Goal: Register for event/course

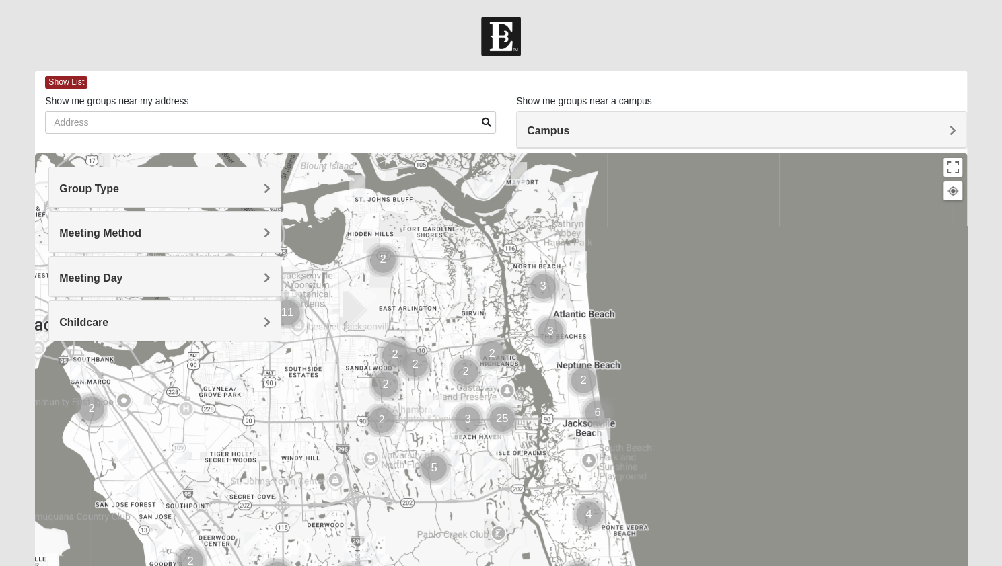
click at [248, 197] on div "Group Type" at bounding box center [164, 188] width 231 height 40
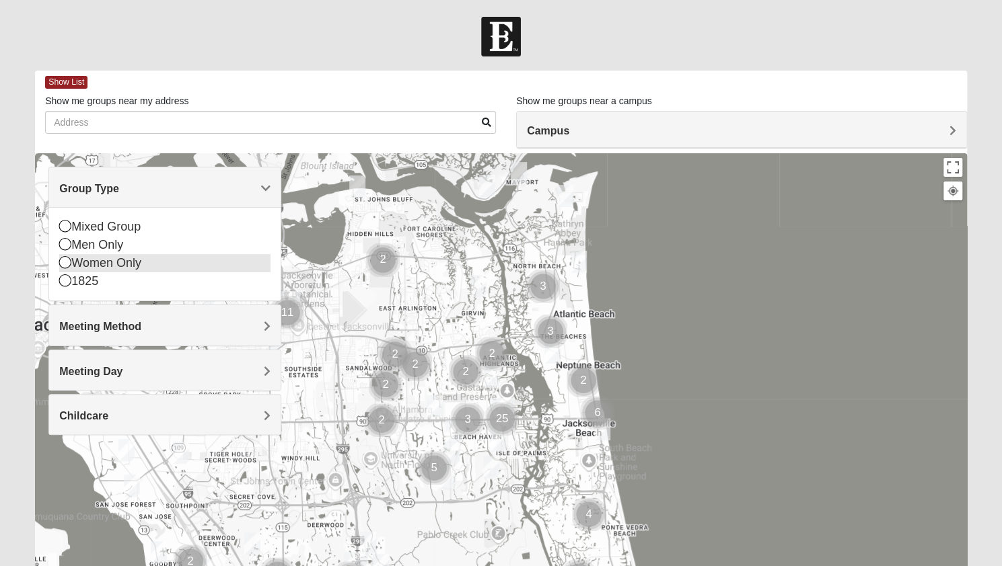
click at [144, 268] on div "Women Only" at bounding box center [164, 263] width 211 height 18
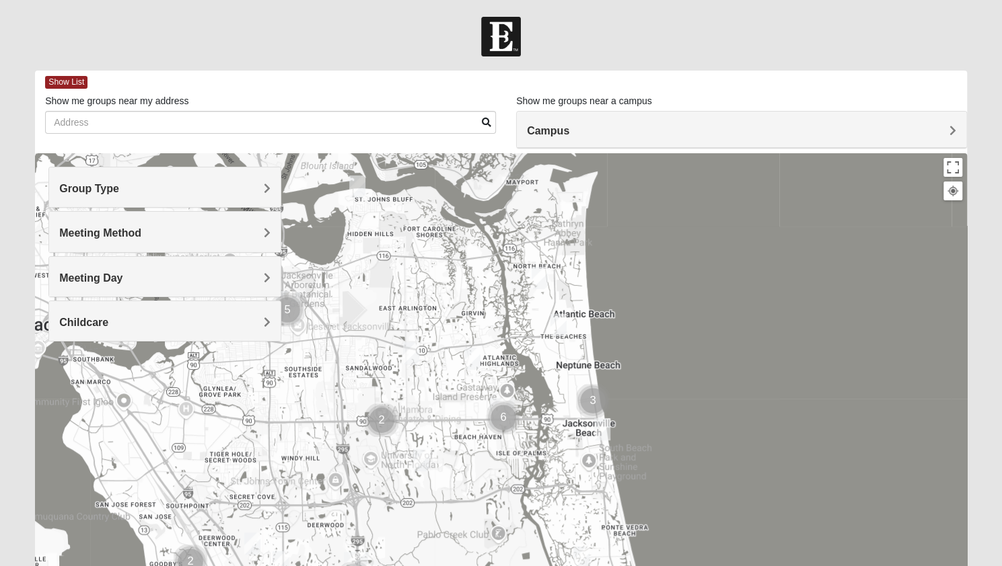
click at [161, 237] on h4 "Meeting Method" at bounding box center [164, 233] width 211 height 13
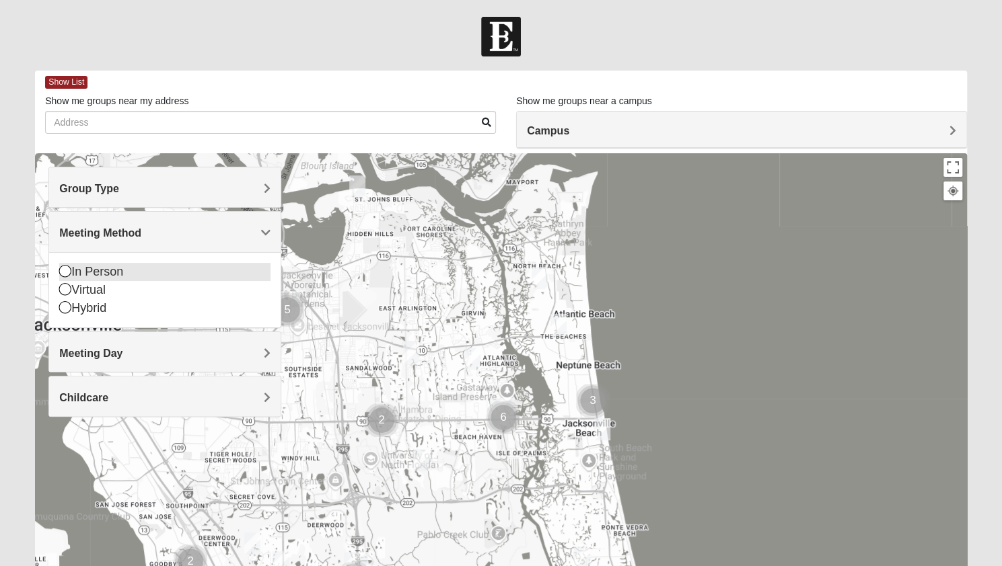
click at [157, 274] on div "In Person" at bounding box center [164, 272] width 211 height 18
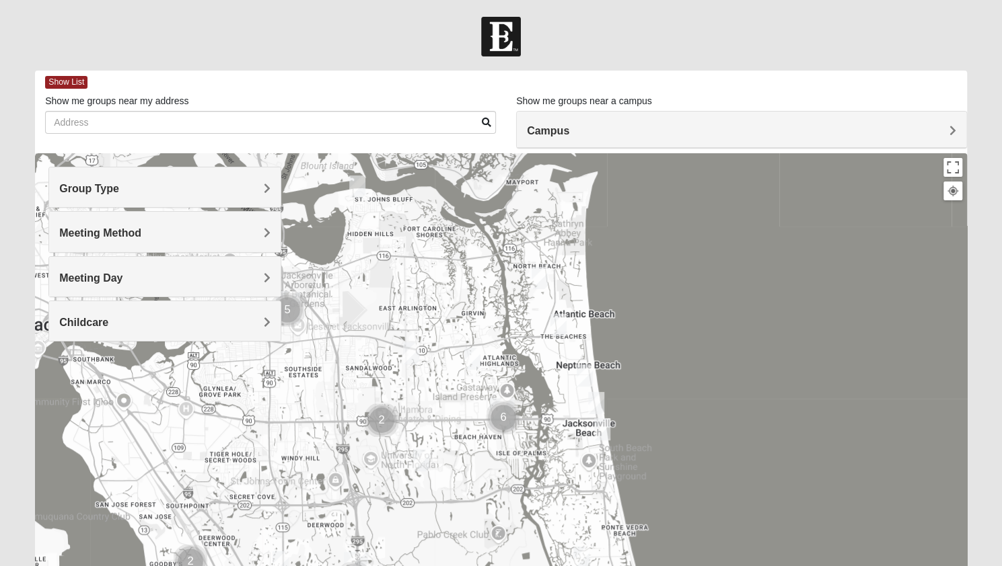
click at [159, 277] on h4 "Meeting Day" at bounding box center [164, 278] width 211 height 13
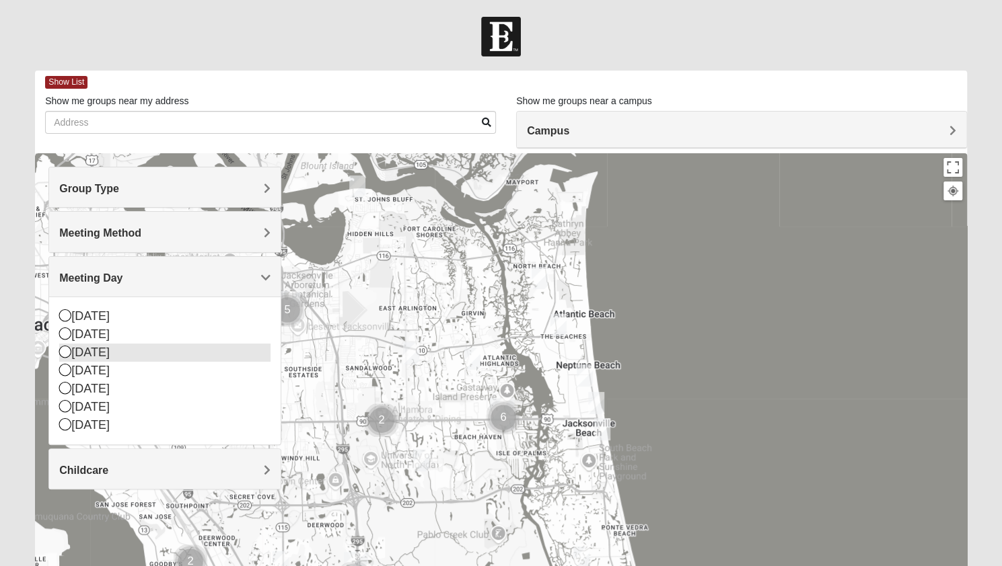
click at [145, 346] on div "[DATE]" at bounding box center [164, 353] width 211 height 18
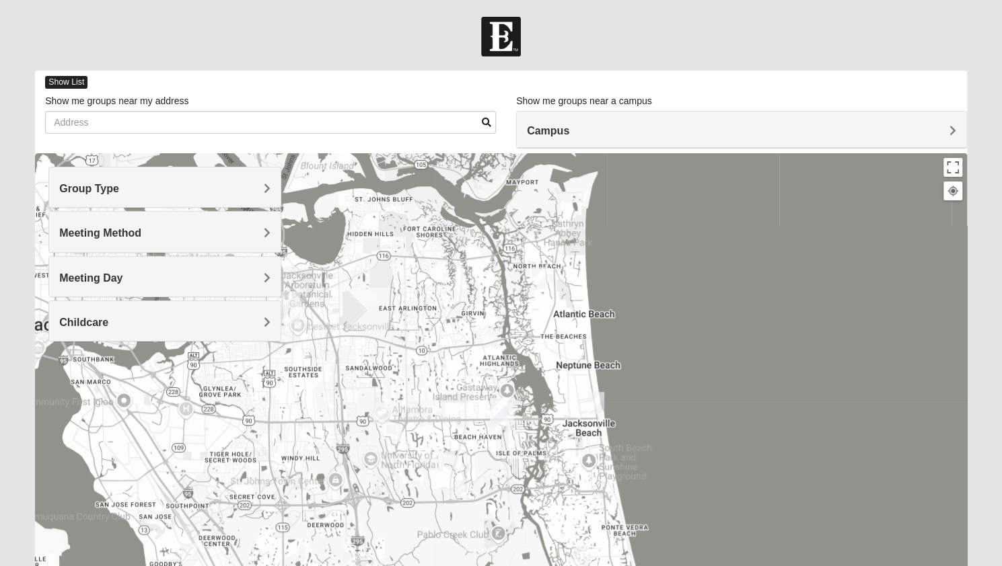
click at [71, 85] on span "Show List" at bounding box center [66, 82] width 42 height 13
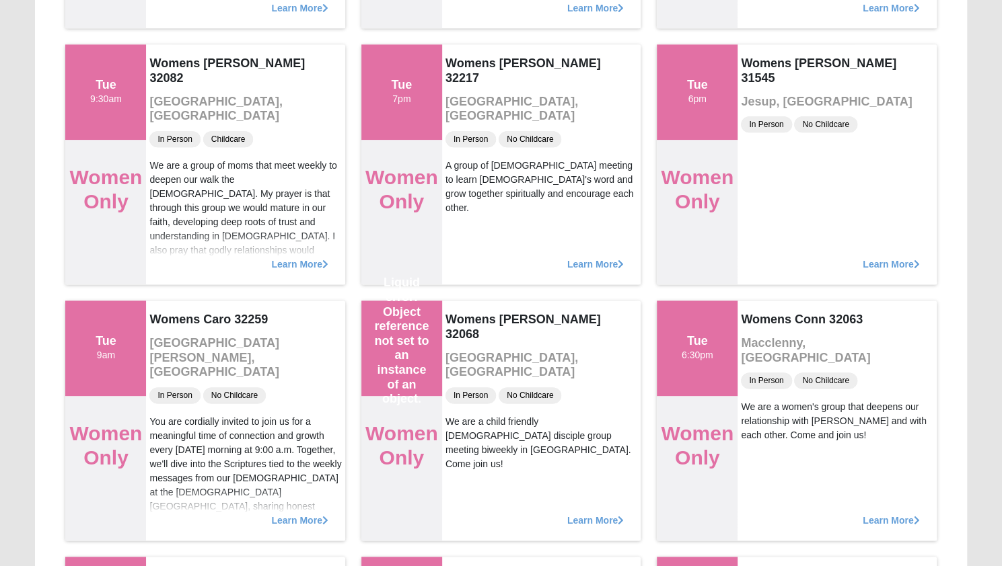
scroll to position [896, 0]
click at [280, 517] on span "Learn More" at bounding box center [302, 517] width 59 height 0
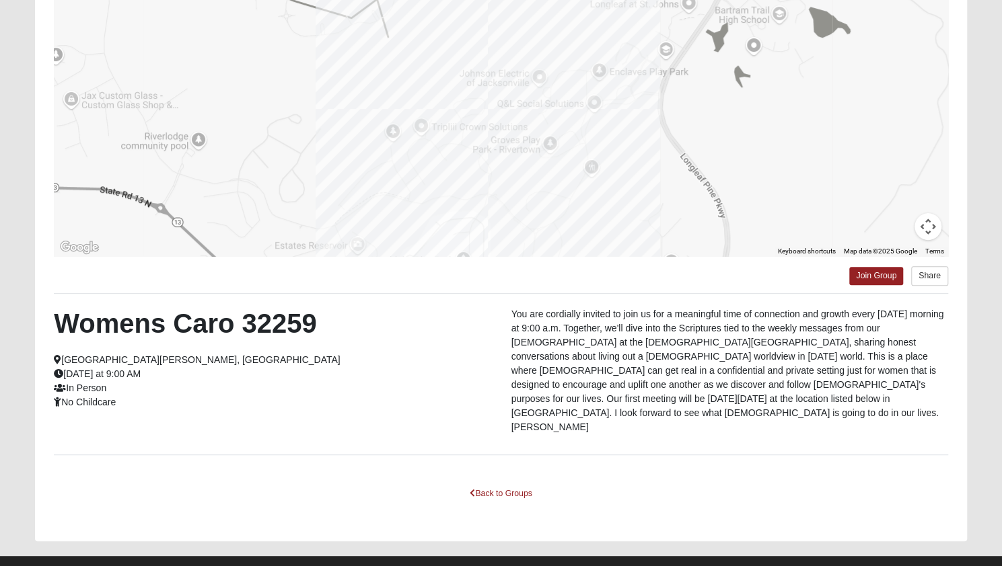
click at [139, 484] on div "Back to Groups" at bounding box center [501, 503] width 894 height 39
click at [481, 484] on link "Back to Groups" at bounding box center [500, 494] width 79 height 21
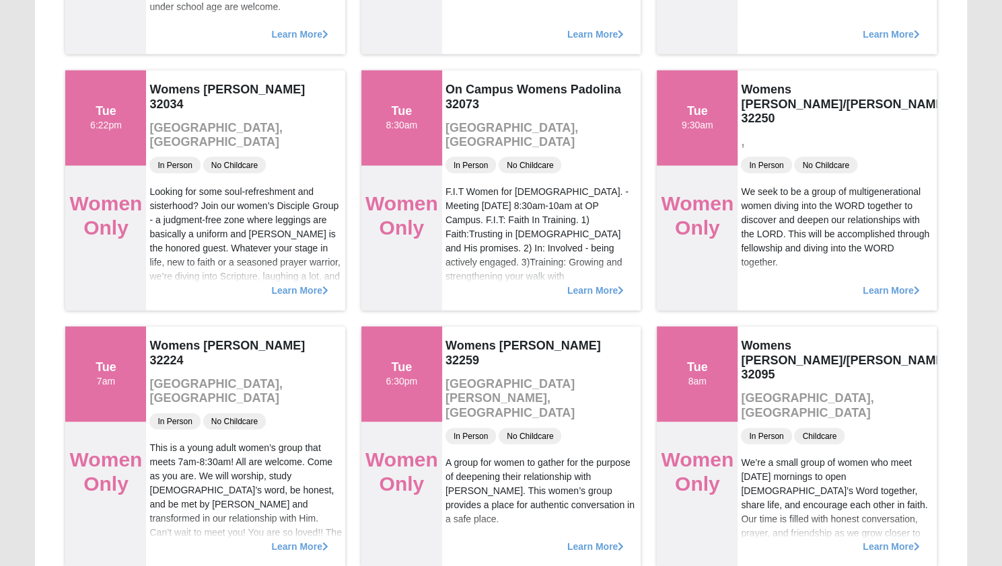
scroll to position [1646, 0]
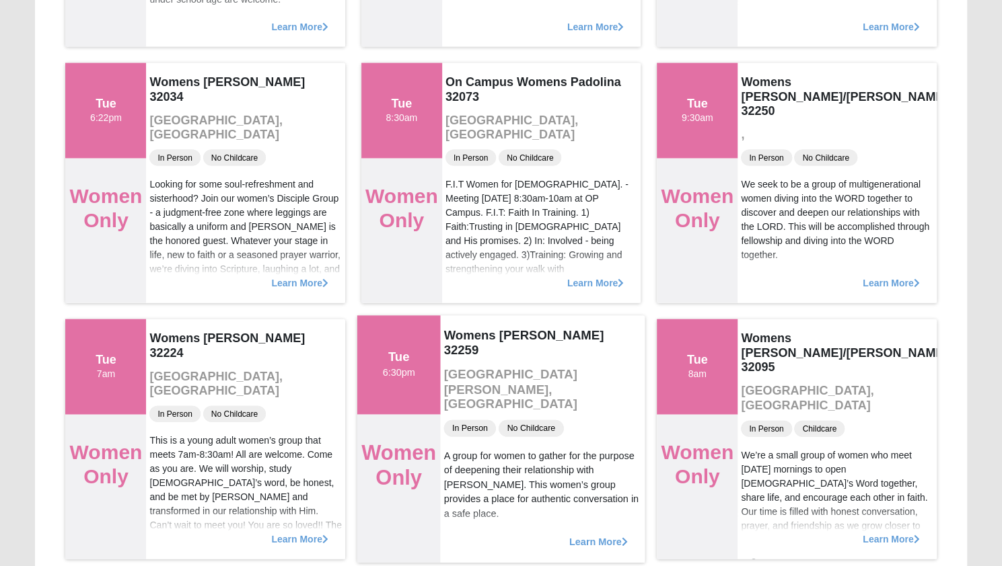
click at [580, 536] on span "Learn More" at bounding box center [598, 536] width 59 height 0
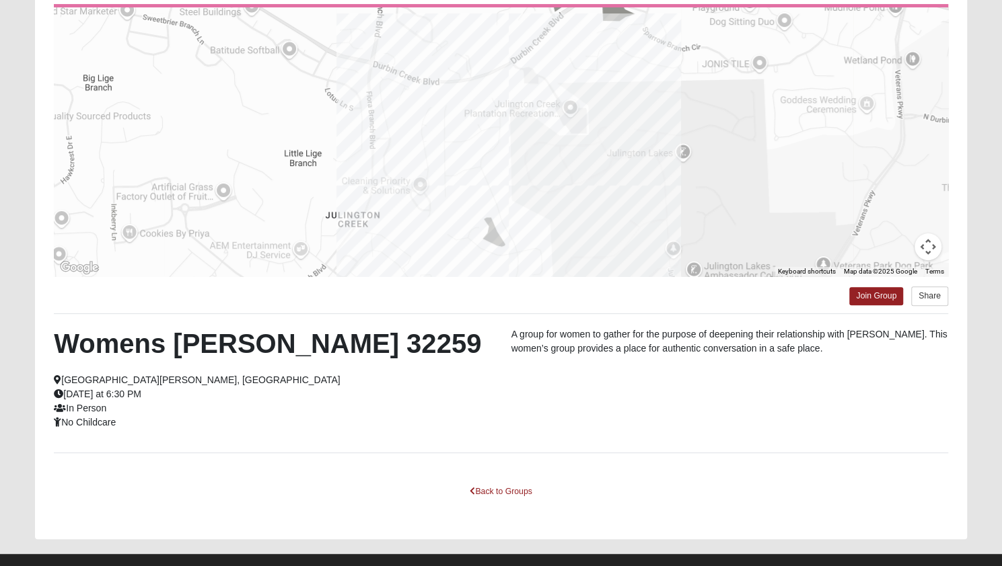
scroll to position [160, 0]
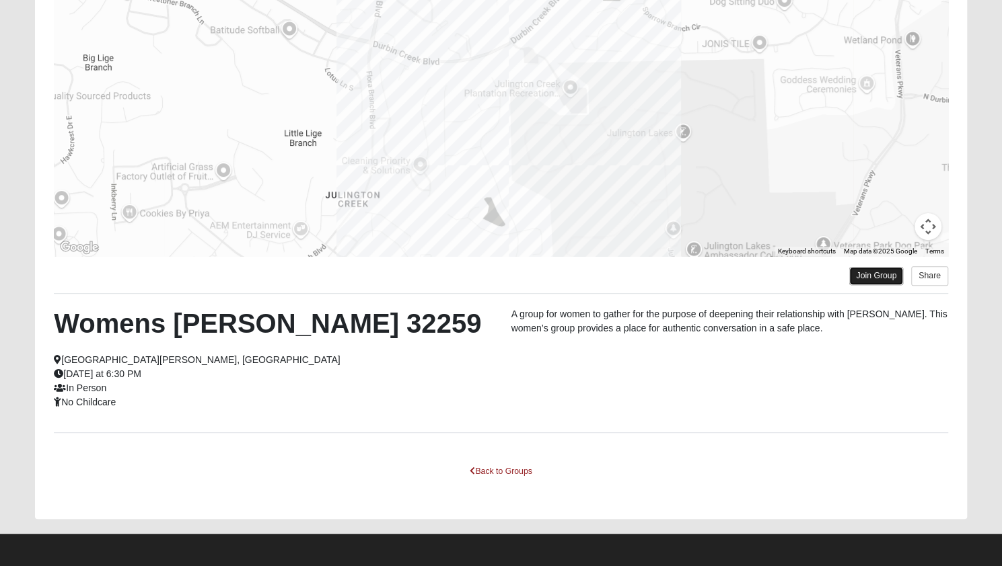
click at [875, 273] on link "Join Group" at bounding box center [876, 276] width 54 height 18
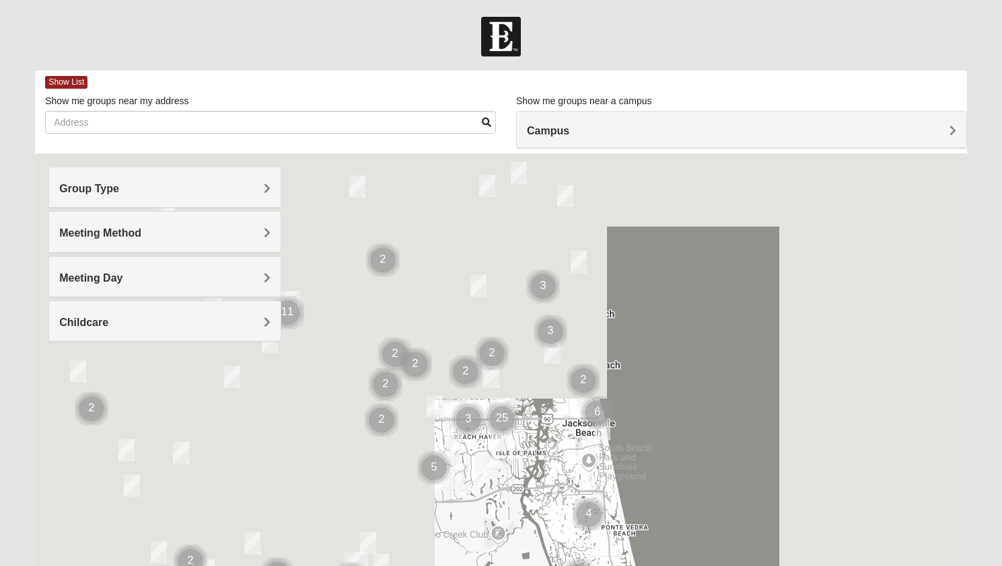
scroll to position [160, 0]
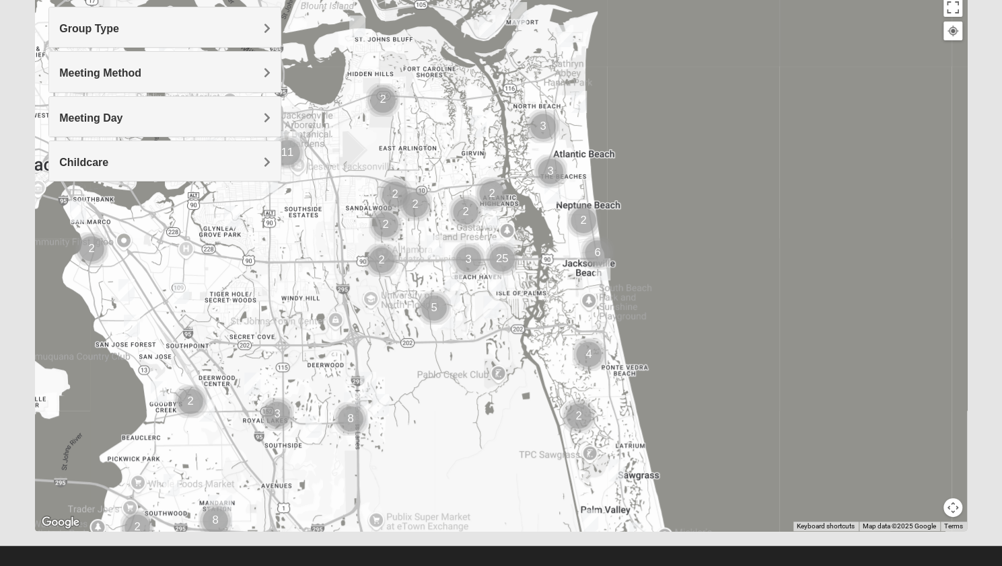
click at [203, 36] on div "Group Type" at bounding box center [164, 27] width 231 height 40
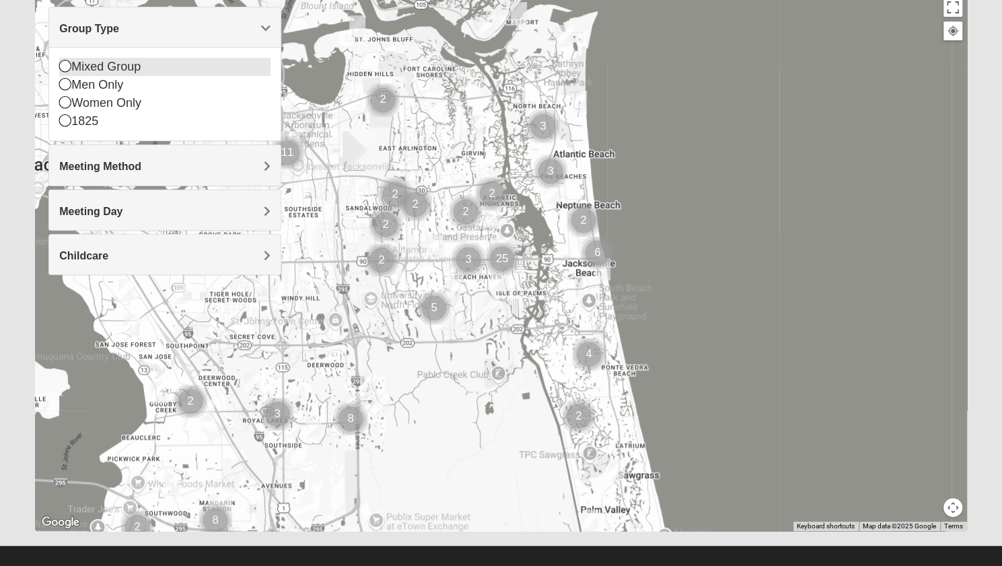
click at [146, 63] on div "Mixed Group" at bounding box center [164, 67] width 211 height 18
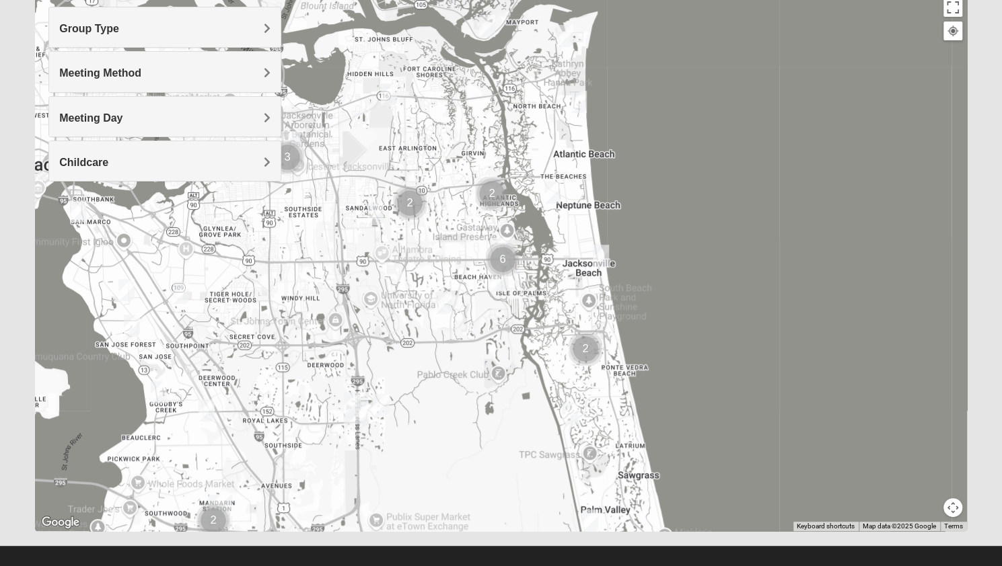
click at [144, 79] on div "Meeting Method" at bounding box center [164, 72] width 231 height 40
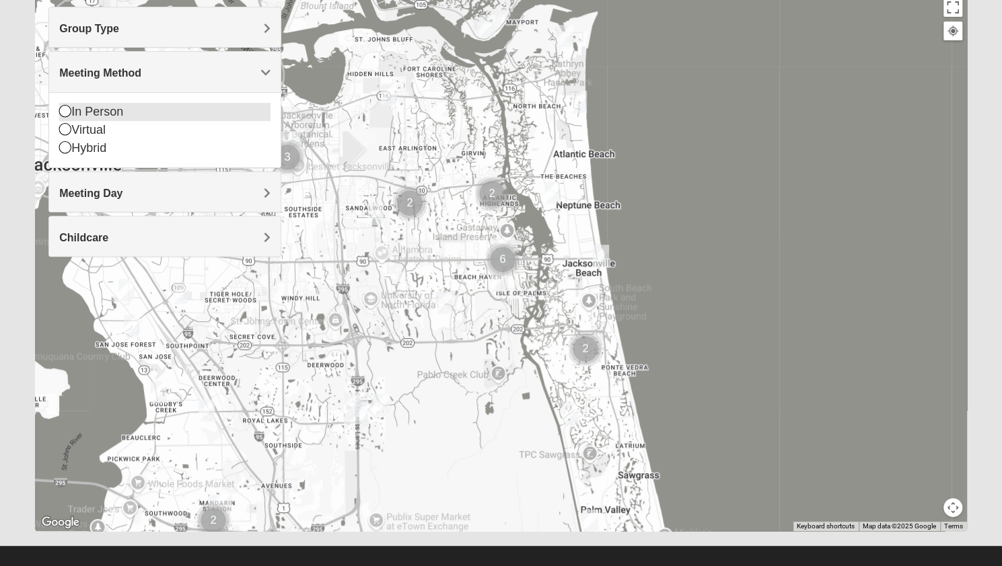
click at [137, 117] on div "In Person" at bounding box center [164, 112] width 211 height 18
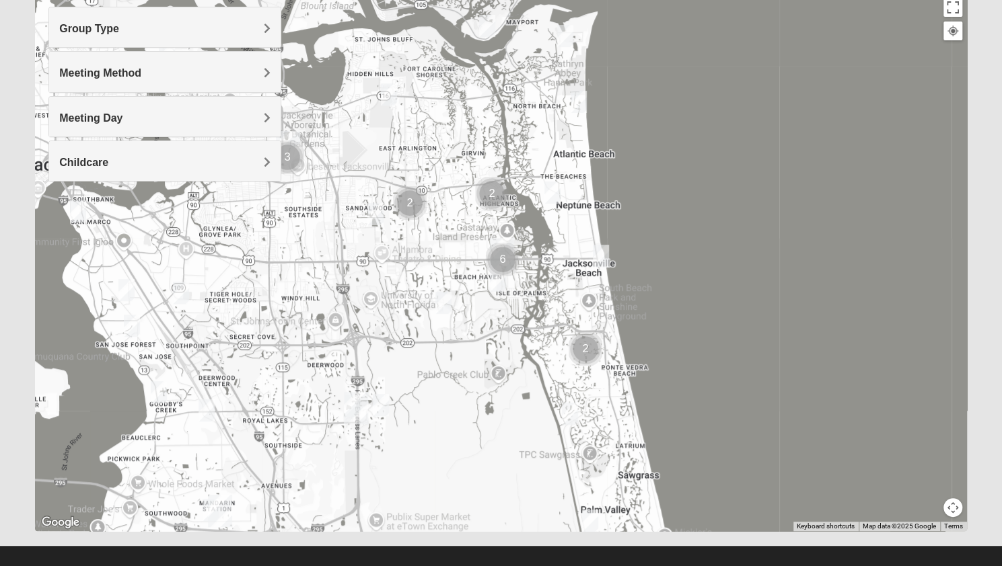
click at [137, 117] on h4 "Meeting Day" at bounding box center [164, 118] width 211 height 13
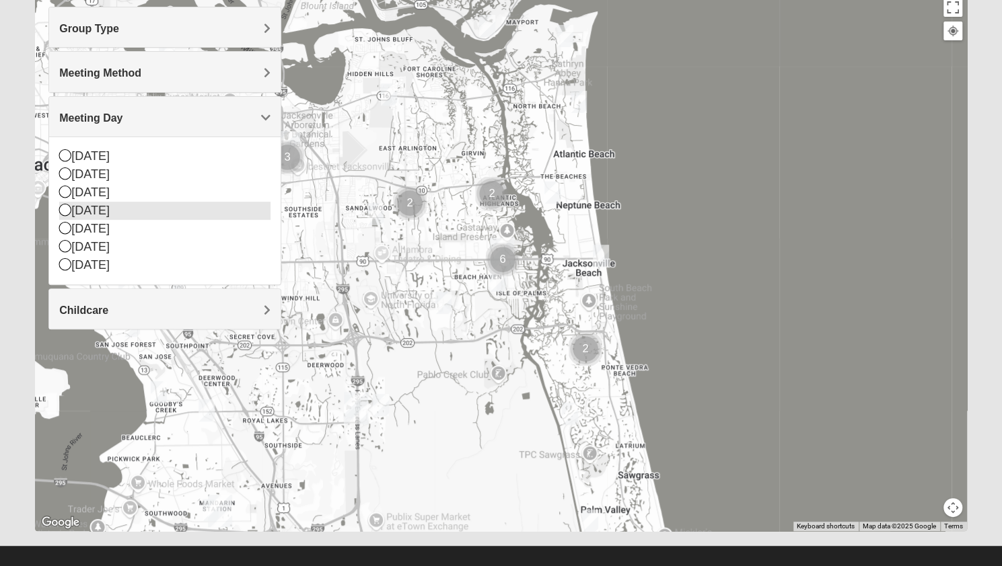
click at [139, 213] on div "[DATE]" at bounding box center [164, 211] width 211 height 18
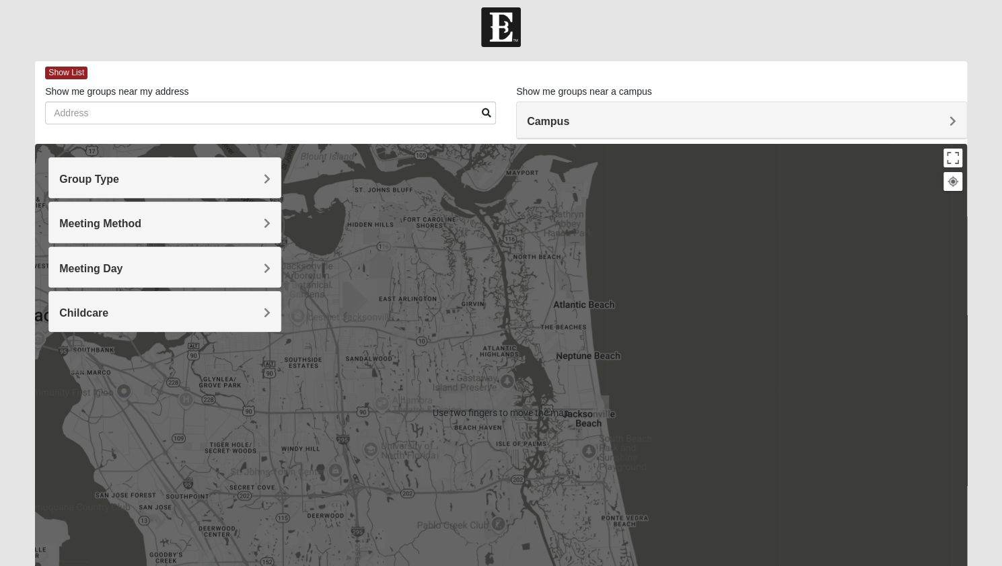
scroll to position [0, 0]
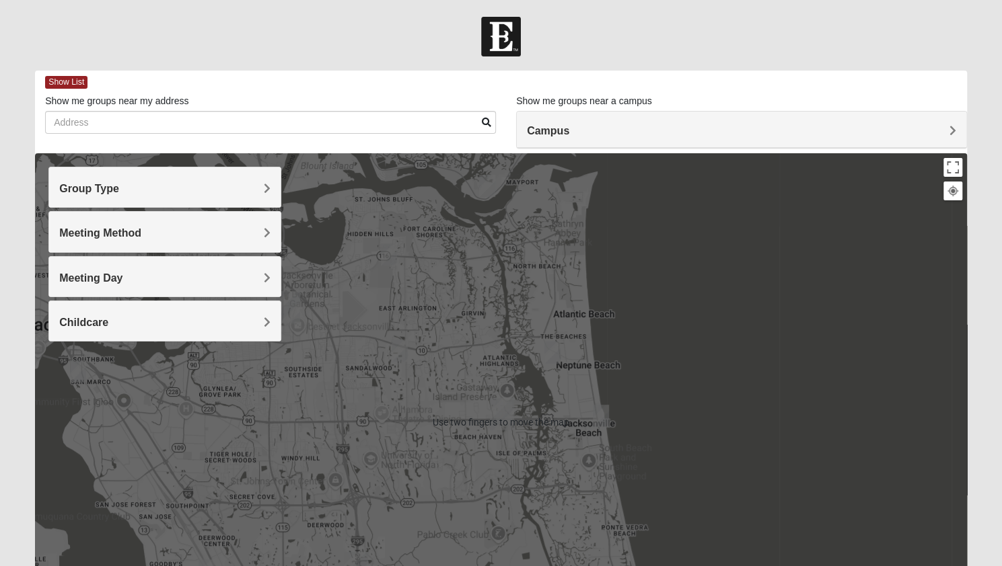
click at [94, 97] on label "Show me groups near my address" at bounding box center [116, 100] width 143 height 13
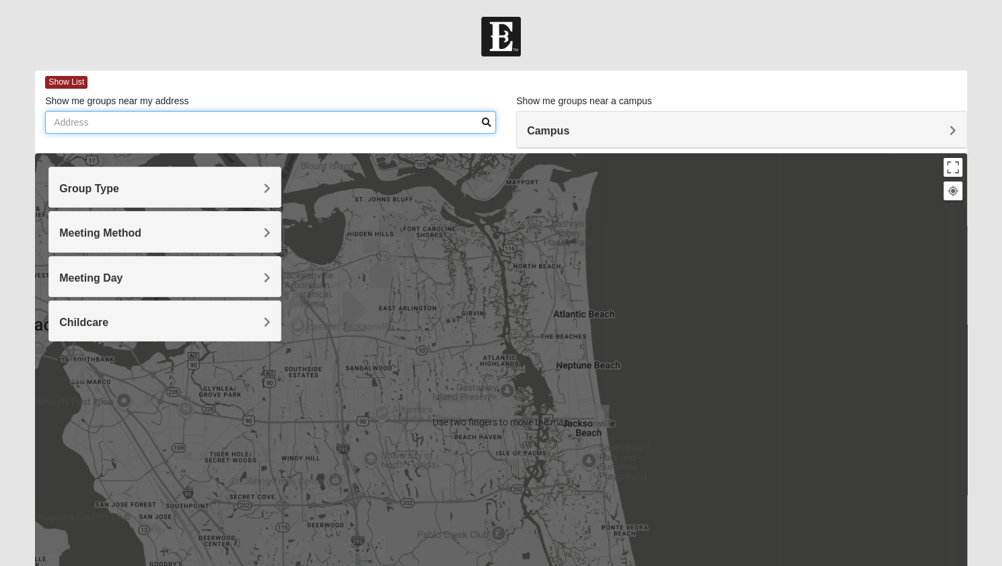
click at [94, 111] on input "Show me groups near my address" at bounding box center [270, 122] width 451 height 23
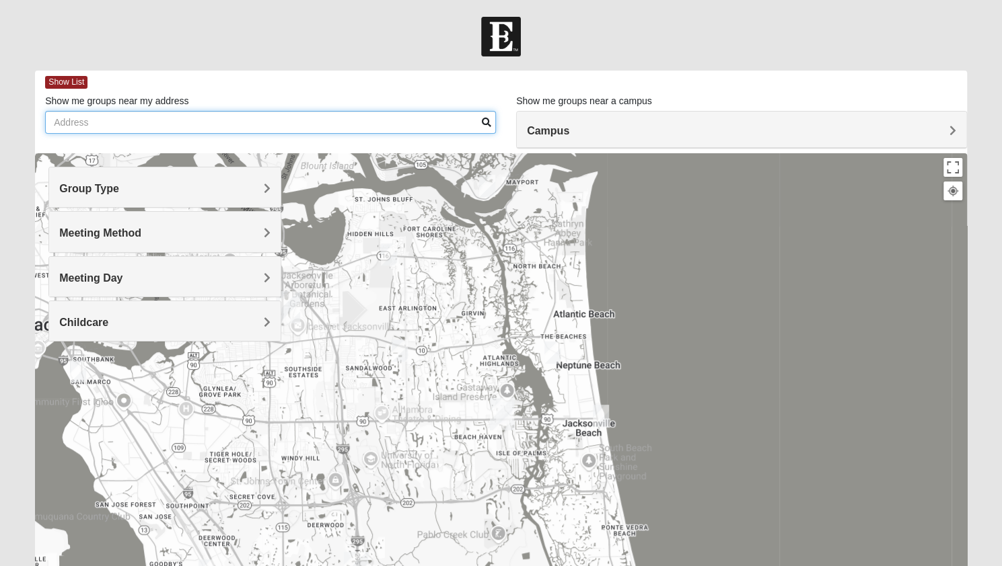
click at [140, 128] on input "Show me groups near my address" at bounding box center [270, 122] width 451 height 23
type input "744 s lilac loop jacksonville, fl 32259"
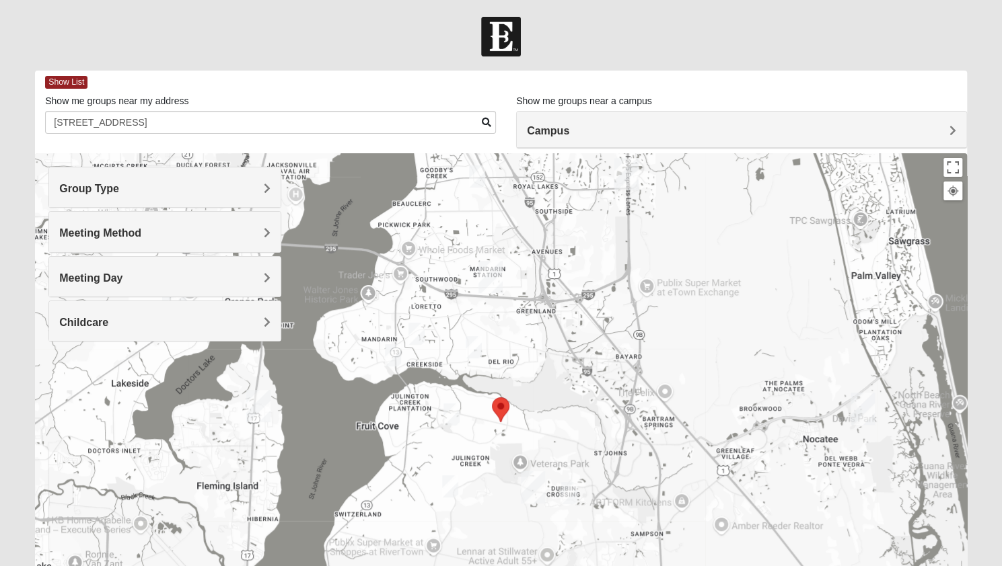
click at [575, 134] on h4 "Campus" at bounding box center [741, 130] width 429 height 13
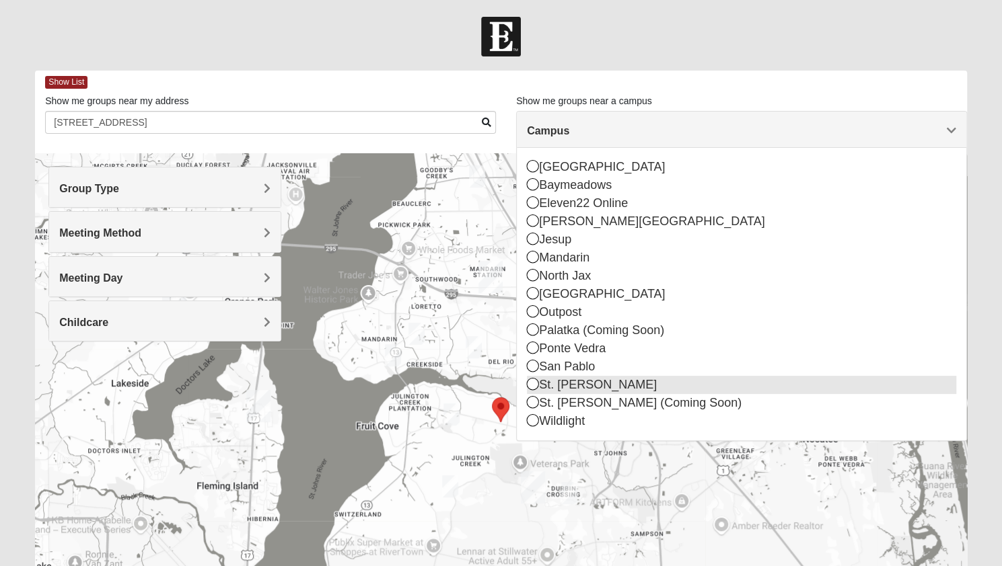
click at [534, 388] on icon at bounding box center [533, 384] width 12 height 12
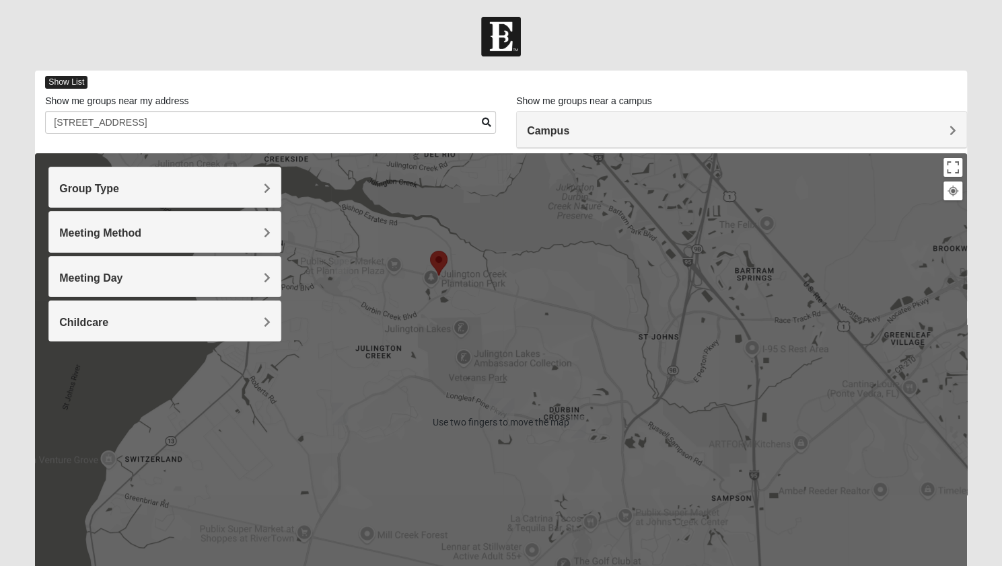
click at [73, 85] on span "Show List" at bounding box center [66, 82] width 42 height 13
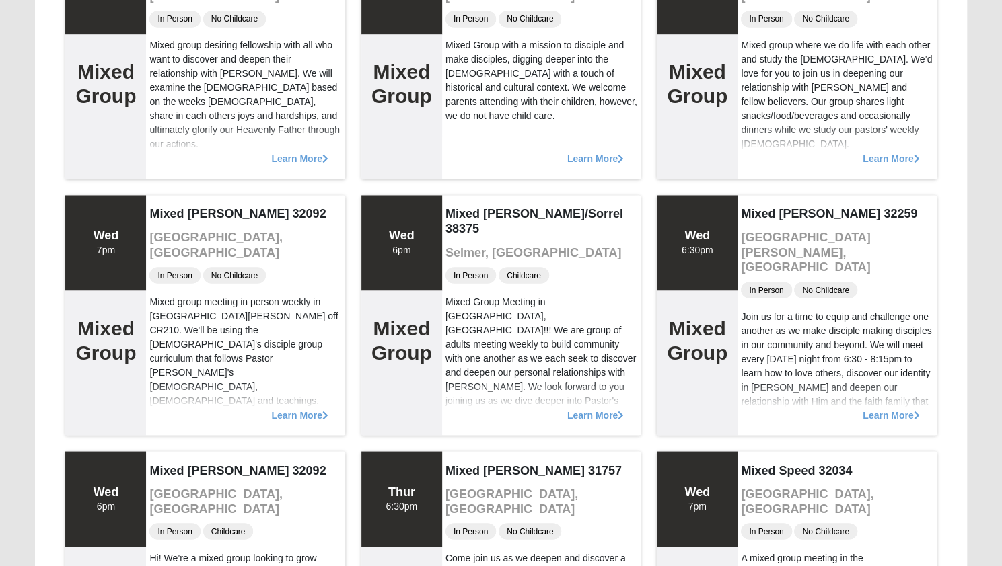
scroll to position [1261, 0]
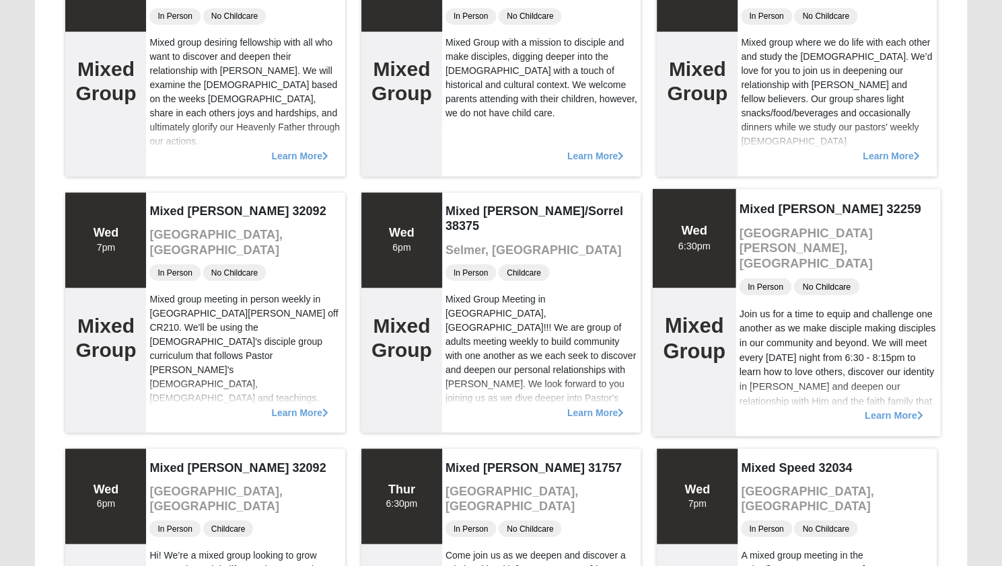
click at [896, 408] on span "Learn More" at bounding box center [893, 408] width 59 height 0
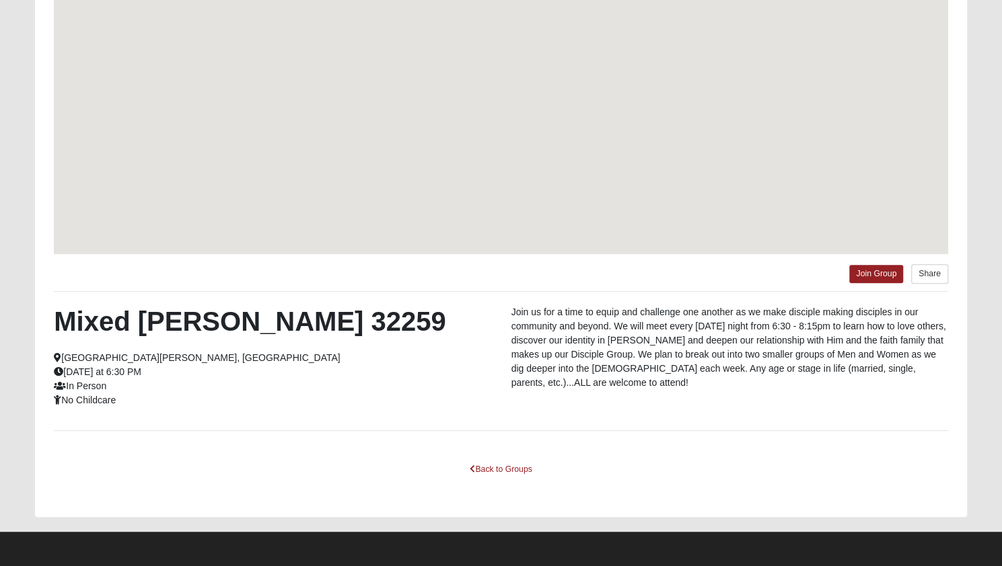
scroll to position [160, 0]
